Goal: Find specific page/section: Find specific page/section

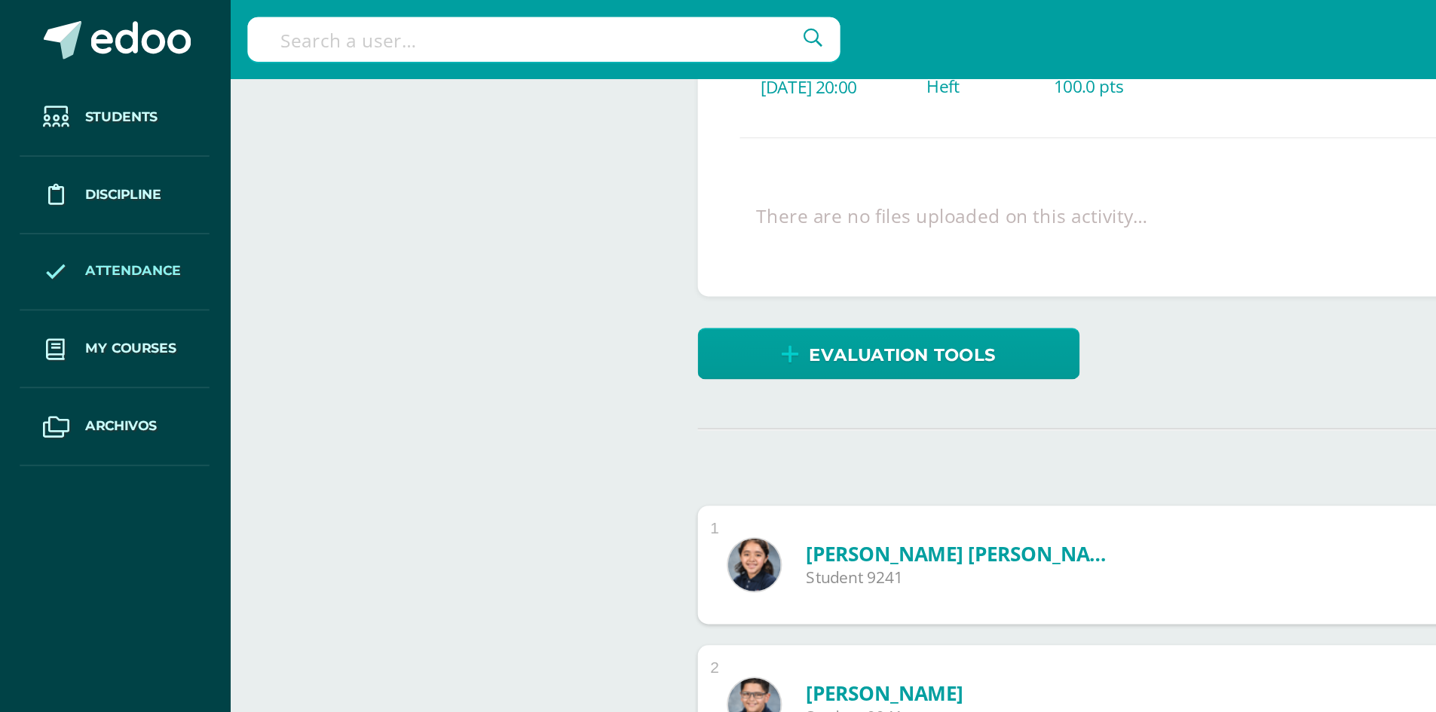
scroll to position [215, 0]
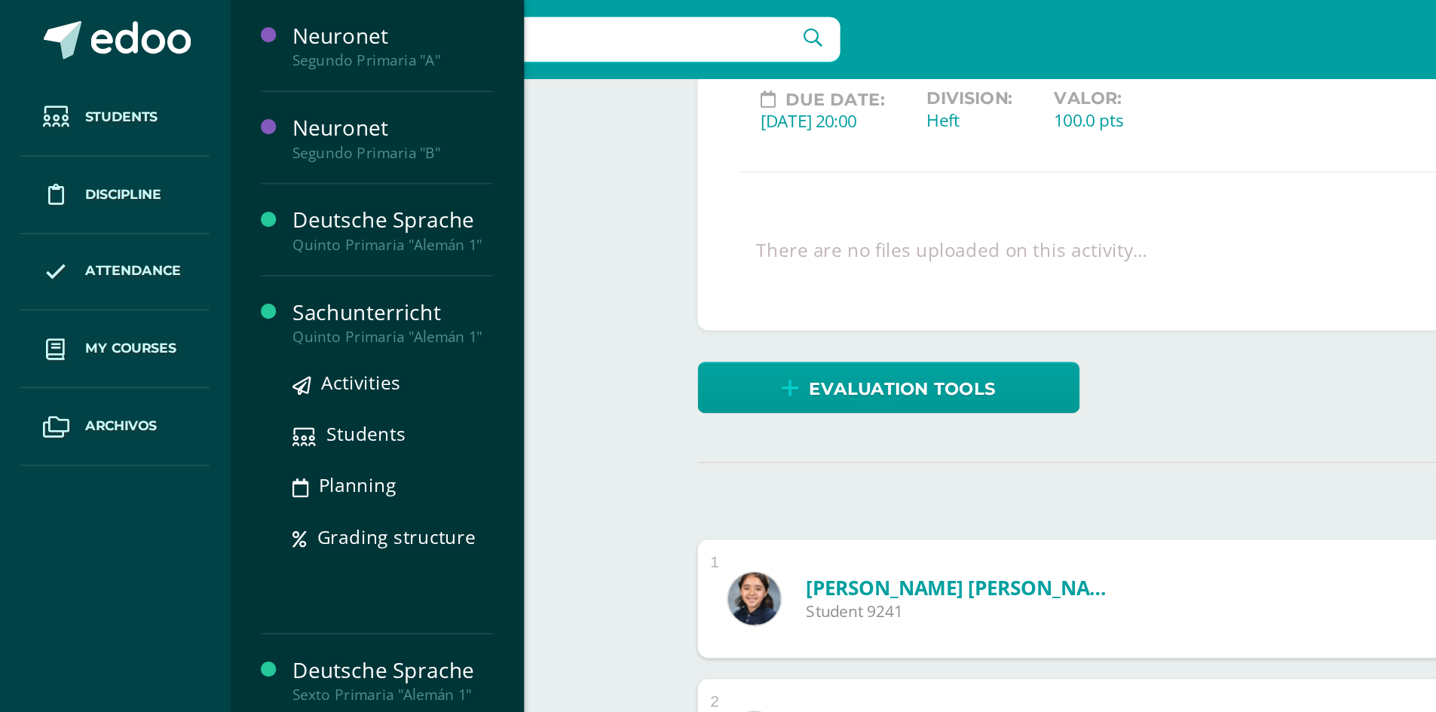
click at [240, 174] on div "Sachunterricht" at bounding box center [225, 178] width 115 height 17
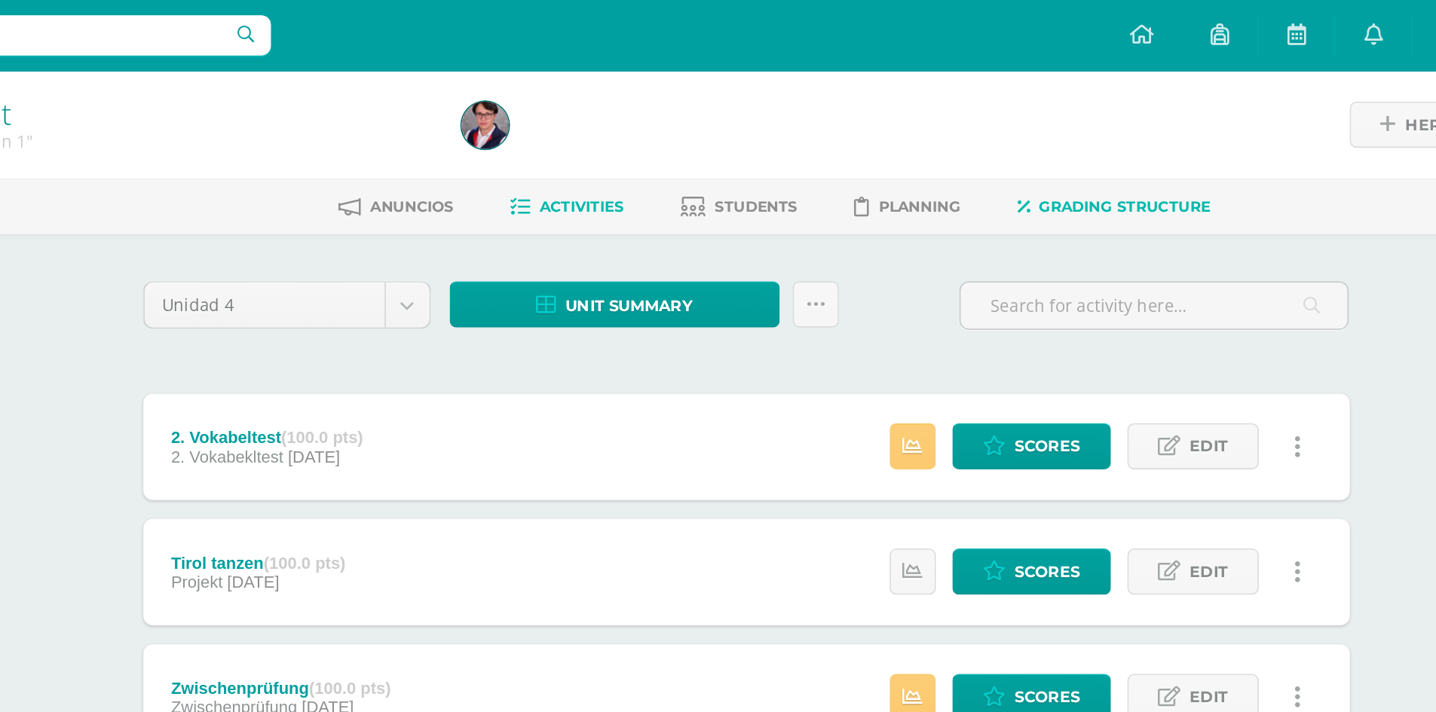
click at [1016, 124] on link "Grading structure" at bounding box center [1018, 132] width 123 height 24
